Goal: Task Accomplishment & Management: Manage account settings

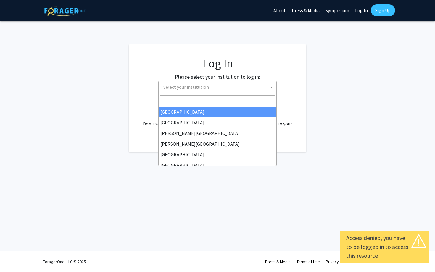
click at [184, 85] on span "Select your institution" at bounding box center [186, 87] width 46 height 6
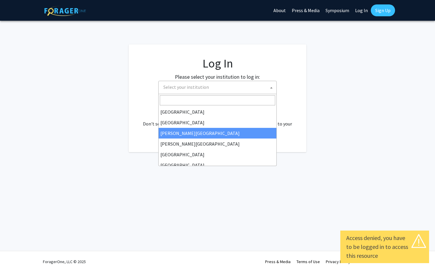
select select "5"
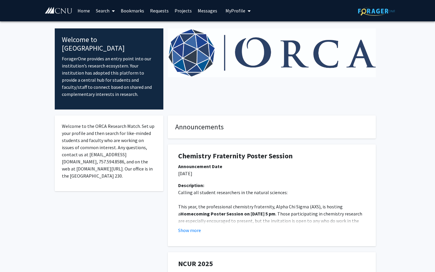
click at [224, 7] on button "My Profile" at bounding box center [238, 10] width 29 height 21
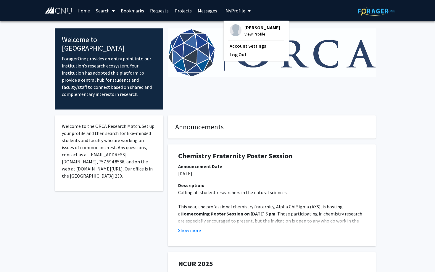
click at [247, 24] on span "Carson Mickles" at bounding box center [262, 27] width 36 height 7
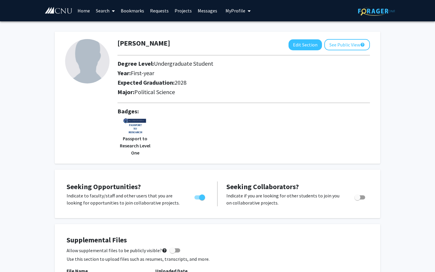
click at [130, 127] on img at bounding box center [134, 126] width 25 height 18
click at [299, 41] on button "Edit Section" at bounding box center [304, 44] width 33 height 11
select select "first-year"
select select "2028"
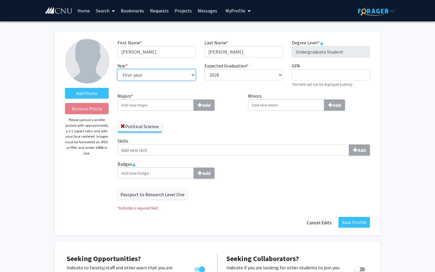
click at [179, 72] on select "--- First-year Sophomore Junior Senior Postbaccalaureate Certificate" at bounding box center [156, 74] width 78 height 11
select select "sophomore"
click at [117, 69] on select "--- First-year Sophomore Junior Senior Postbaccalaureate Certificate" at bounding box center [156, 74] width 78 height 11
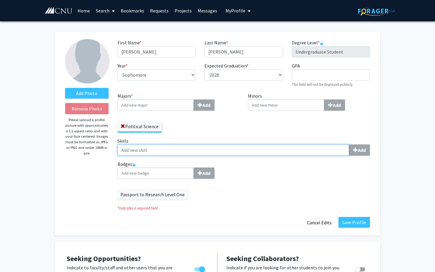
click at [162, 151] on input "Skills Add" at bounding box center [233, 149] width 232 height 11
type input "r"
click at [128, 150] on input "coustumer" at bounding box center [233, 149] width 232 height 11
type input "costumer service"
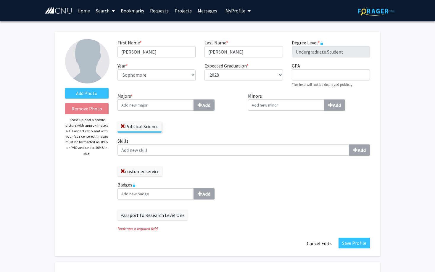
click at [153, 156] on div "Skills Add costumer service" at bounding box center [243, 156] width 252 height 39
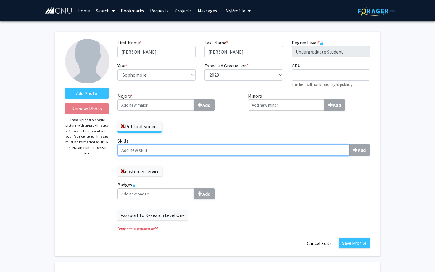
click at [148, 154] on input "Skills Add" at bounding box center [233, 149] width 232 height 11
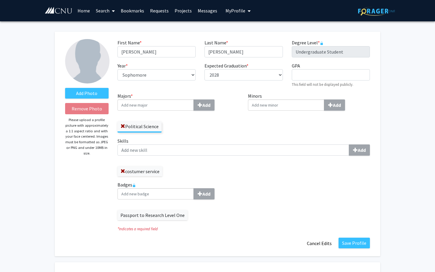
click at [129, 185] on label "Badges Add" at bounding box center [243, 190] width 252 height 18
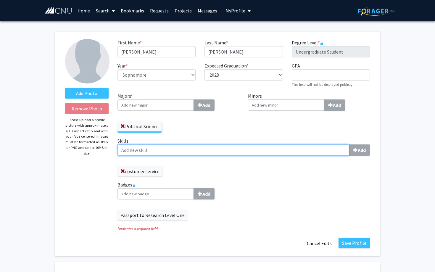
click at [138, 151] on input "Skills Add" at bounding box center [233, 149] width 232 height 11
paste input "Adaptability."
type input "Adaptability."
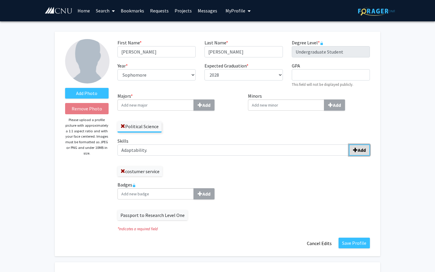
click at [357, 150] on span "submit" at bounding box center [355, 150] width 5 height 5
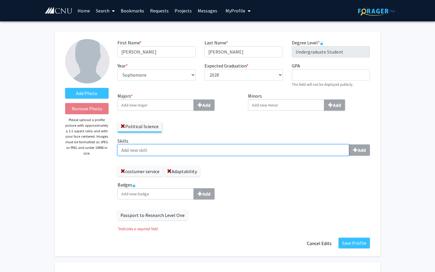
click at [143, 151] on input "Skills Add" at bounding box center [233, 149] width 232 height 11
paste input "Technical Skills"
click at [122, 148] on input "Technical Skills" at bounding box center [233, 149] width 232 height 11
click at [134, 150] on input "Basic Technical Skills" at bounding box center [233, 149] width 232 height 11
type input "Basic technical Skills"
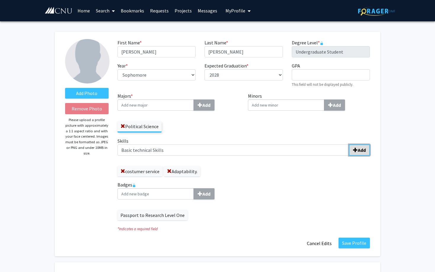
click at [358, 153] on b "Add" at bounding box center [362, 150] width 8 height 6
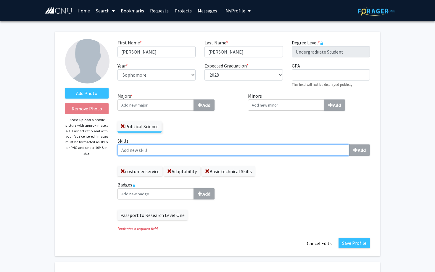
paste input "Scheduling & Calendaring"
type input "Scheduling & Calendaring"
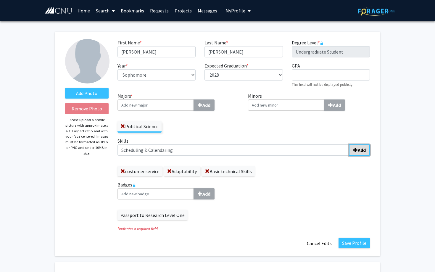
click at [359, 153] on button "Add" at bounding box center [359, 149] width 21 height 11
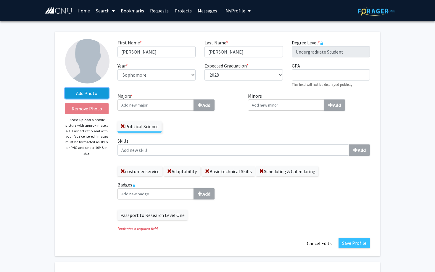
click at [96, 90] on label "Add Photo" at bounding box center [86, 93] width 43 height 11
click at [0, 0] on input "Add Photo" at bounding box center [0, 0] width 0 height 0
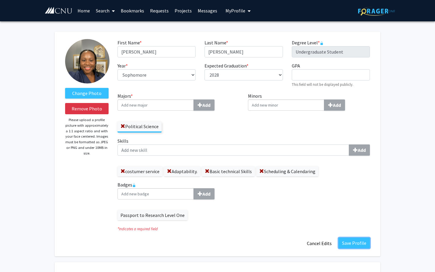
click at [354, 245] on button "Save Profile" at bounding box center [353, 242] width 31 height 11
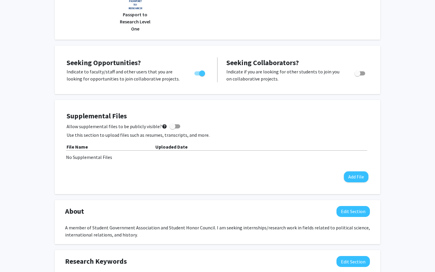
scroll to position [134, 0]
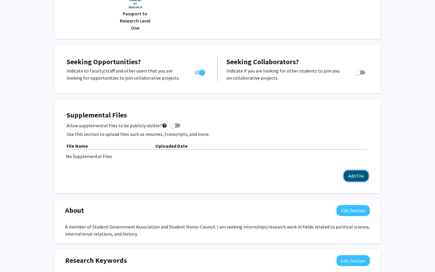
click at [355, 175] on button "Add File" at bounding box center [356, 175] width 25 height 11
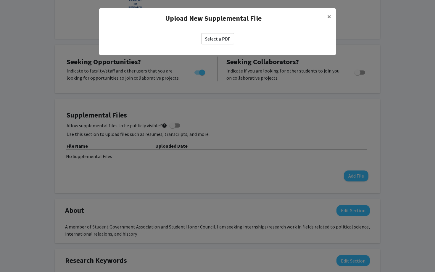
click at [215, 35] on label "Select a PDF" at bounding box center [217, 38] width 33 height 11
click at [0, 0] on input "Select a PDF" at bounding box center [0, 0] width 0 height 0
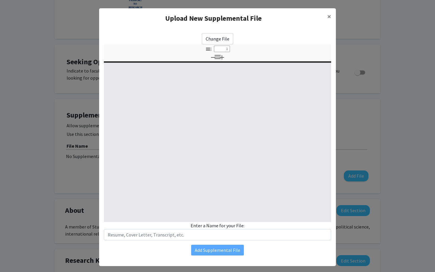
select select "custom"
type input "0"
select select "custom"
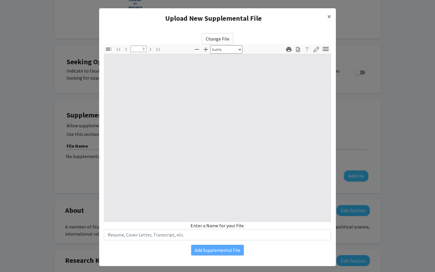
type input "1"
select select "auto"
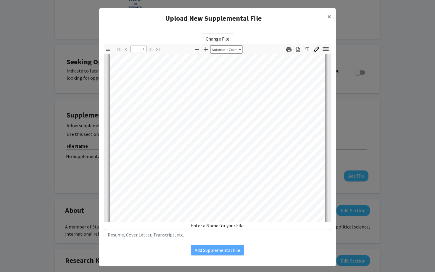
scroll to position [0, 0]
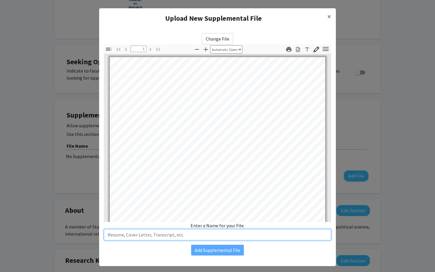
click at [207, 231] on input "text" at bounding box center [217, 234] width 227 height 11
type input "Carson Mickles Resume"
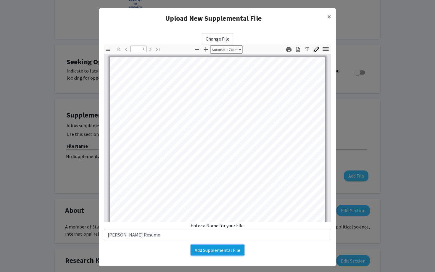
click at [222, 249] on button "Add Supplemental File" at bounding box center [217, 250] width 53 height 11
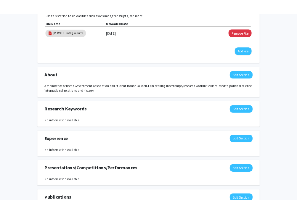
scroll to position [267, 0]
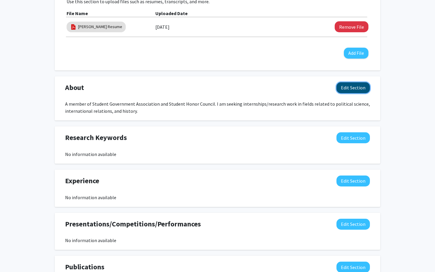
click at [344, 92] on button "Edit Section" at bounding box center [352, 87] width 33 height 11
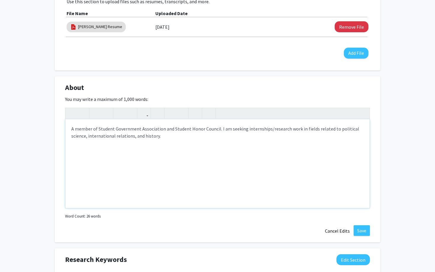
drag, startPoint x: 72, startPoint y: 130, endPoint x: 161, endPoint y: 139, distance: 90.0
click at [162, 139] on div "A member of Student Government Association and Student Honor Council. I am s ee…" at bounding box center [217, 163] width 304 height 89
copy div "A member of Student Government Association and Student Honor Council. I am s ee…"
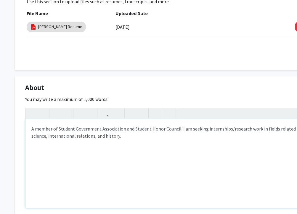
paste div "Note to users with screen readers: Please deactivate our accessibility plugin f…"
type textarea "<p>I am a Political Science major, originally from Georgia and currently residi…"
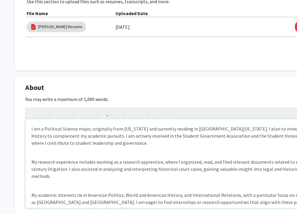
click at [32, 156] on div "I am a Political Science major, originally from Georgia and currently residing …" at bounding box center [177, 163] width 304 height 89
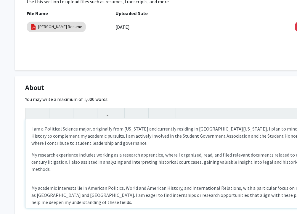
click at [33, 178] on div "I am a Political Science major, originally from Georgia and currently residing …" at bounding box center [177, 163] width 304 height 89
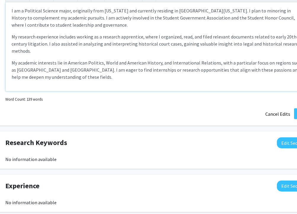
scroll to position [384, 20]
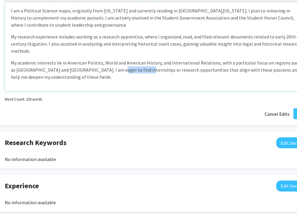
drag, startPoint x: 127, startPoint y: 71, endPoint x: 99, endPoint y: 71, distance: 27.5
click at [99, 71] on p "My academic interests lie in American Politics, World and American History, and…" at bounding box center [157, 69] width 292 height 21
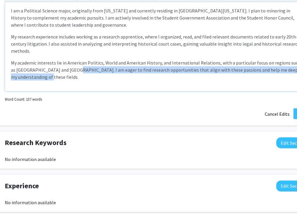
drag, startPoint x: 63, startPoint y: 71, endPoint x: 69, endPoint y: 77, distance: 8.8
click at [69, 77] on p "My academic interests lie in American Politics, World and American History, and…" at bounding box center [157, 69] width 292 height 21
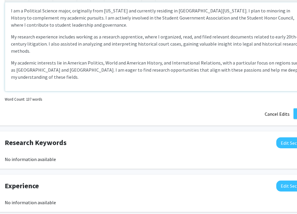
scroll to position [385, 20]
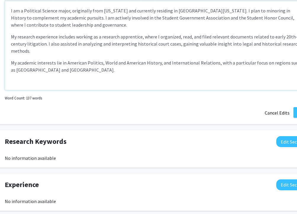
type textarea "<p>I am a Political Science major, originally from Georgia and currently residi…"
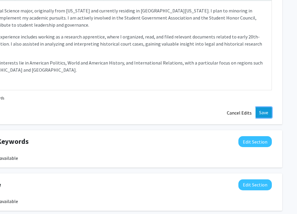
click at [262, 116] on button "Save" at bounding box center [263, 112] width 16 height 11
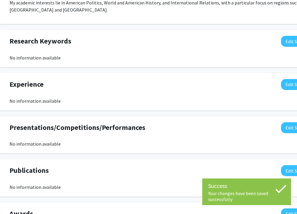
scroll to position [414, 16]
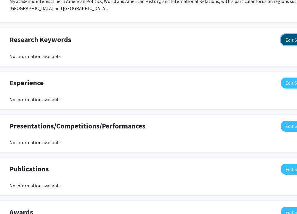
click at [284, 41] on button "Edit Section" at bounding box center [297, 39] width 33 height 11
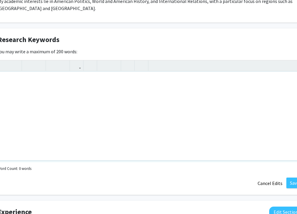
scroll to position [414, 58]
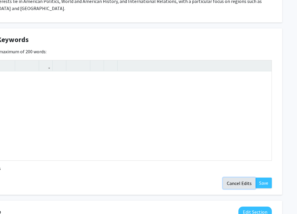
click at [236, 181] on button "Cancel Edits" at bounding box center [239, 182] width 33 height 11
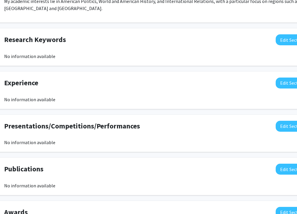
scroll to position [414, 20]
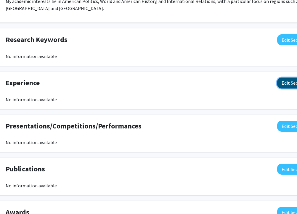
click at [280, 85] on button "Edit Section" at bounding box center [293, 82] width 33 height 11
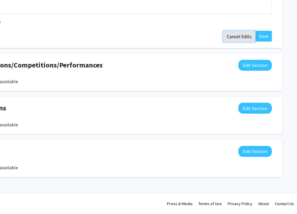
click at [238, 38] on button "Cancel Edits" at bounding box center [239, 36] width 33 height 11
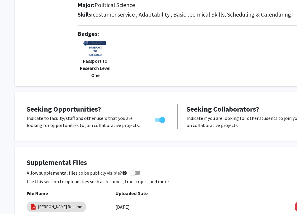
scroll to position [0, 0]
